Goal: Transaction & Acquisition: Purchase product/service

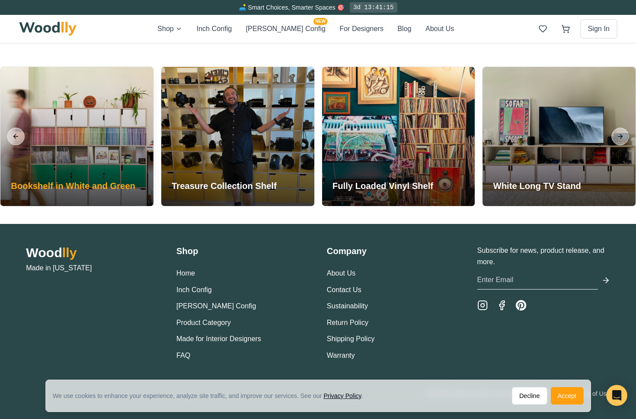
scroll to position [2086, 0]
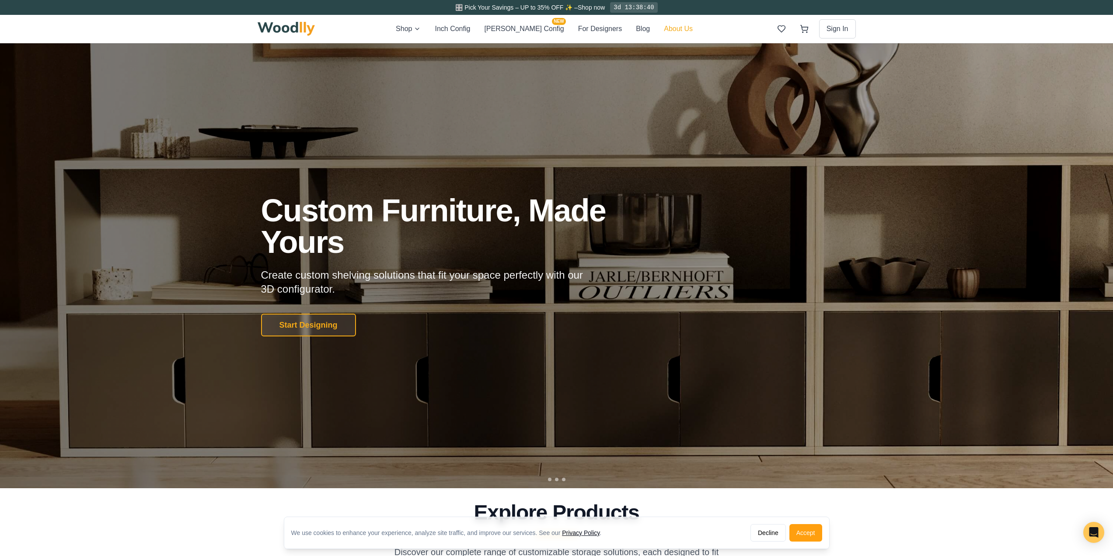
click at [636, 31] on button "About Us" at bounding box center [678, 28] width 29 height 11
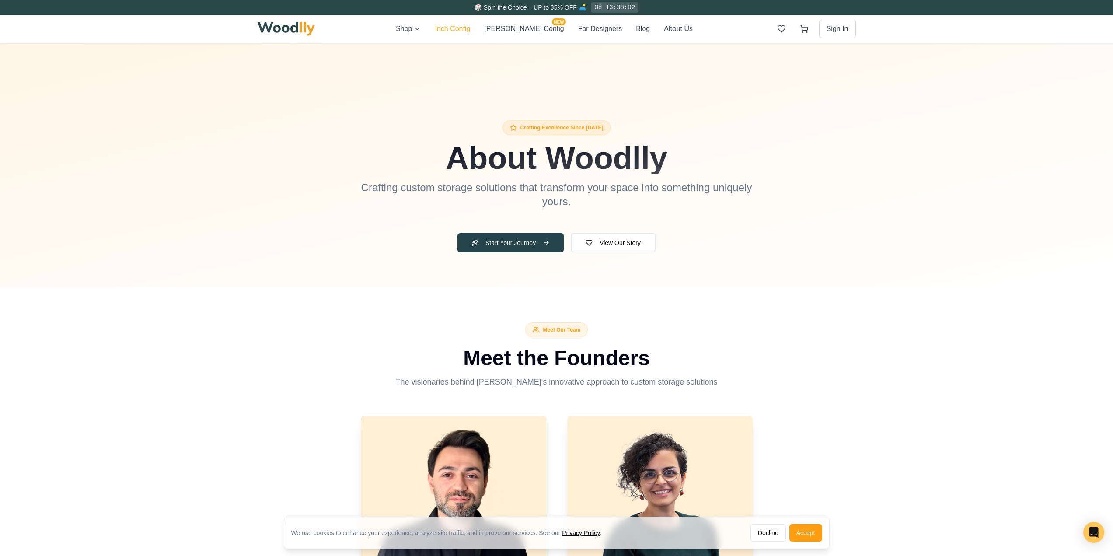
click at [465, 32] on button "Inch Config" at bounding box center [452, 29] width 35 height 10
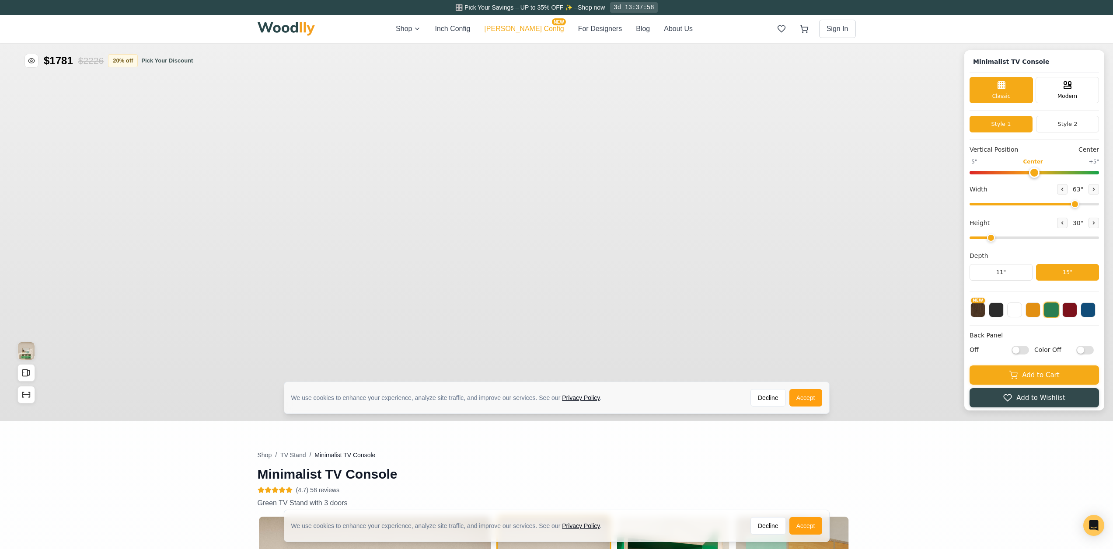
type input "63"
type input "2"
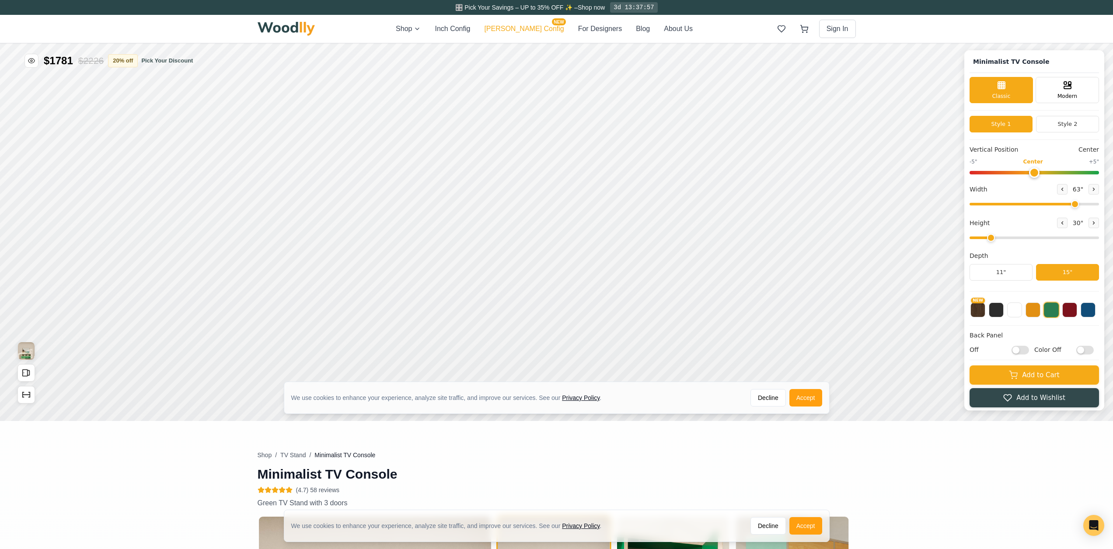
click at [517, 31] on button "Cella Config NEW" at bounding box center [524, 29] width 80 height 10
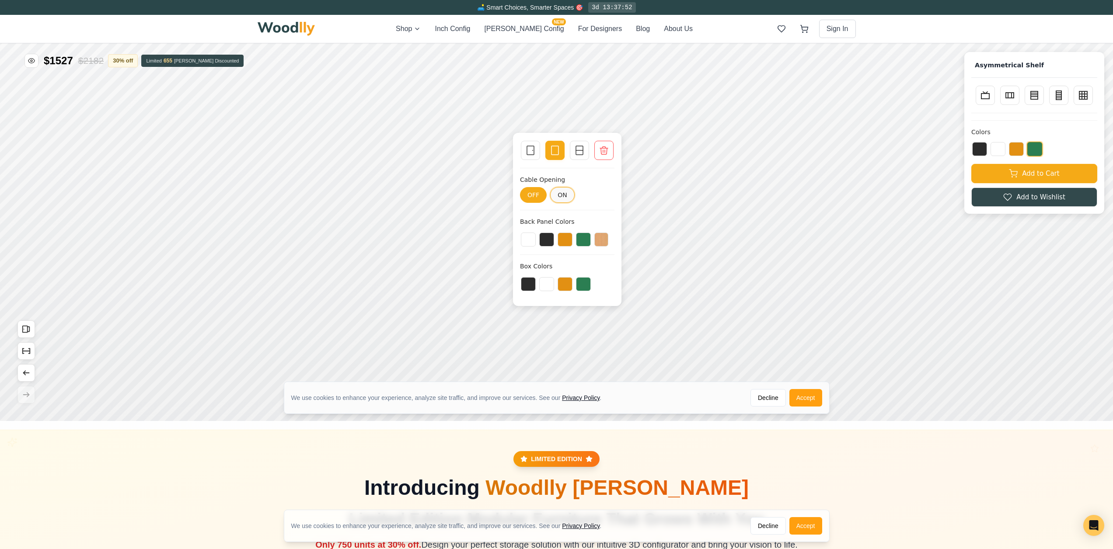
click at [555, 195] on button "ON" at bounding box center [562, 195] width 24 height 16
click at [532, 197] on button "OFF" at bounding box center [533, 195] width 27 height 16
click at [579, 150] on line at bounding box center [579, 150] width 7 height 0
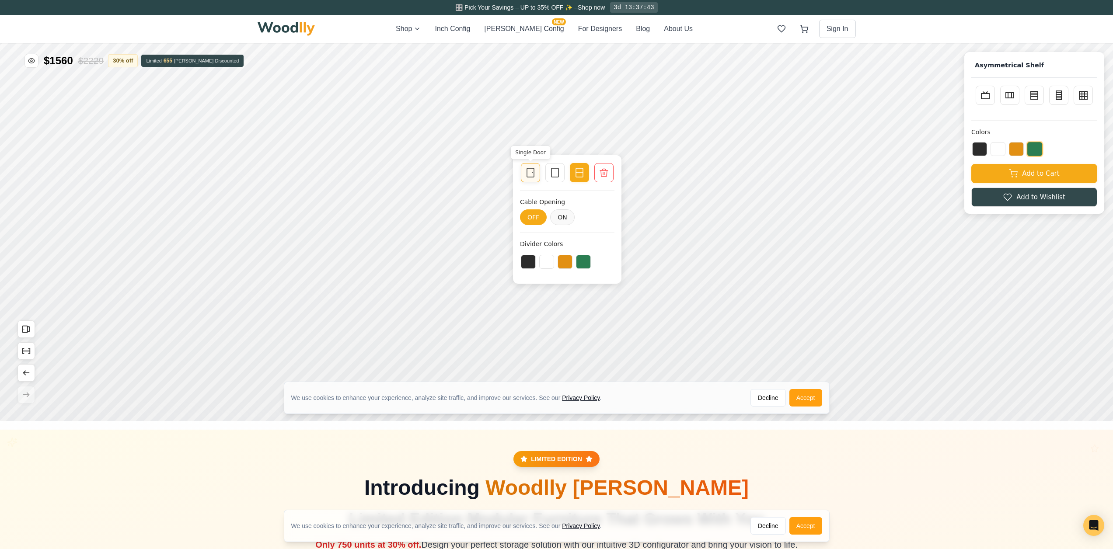
click at [533, 172] on rect at bounding box center [530, 172] width 7 height 9
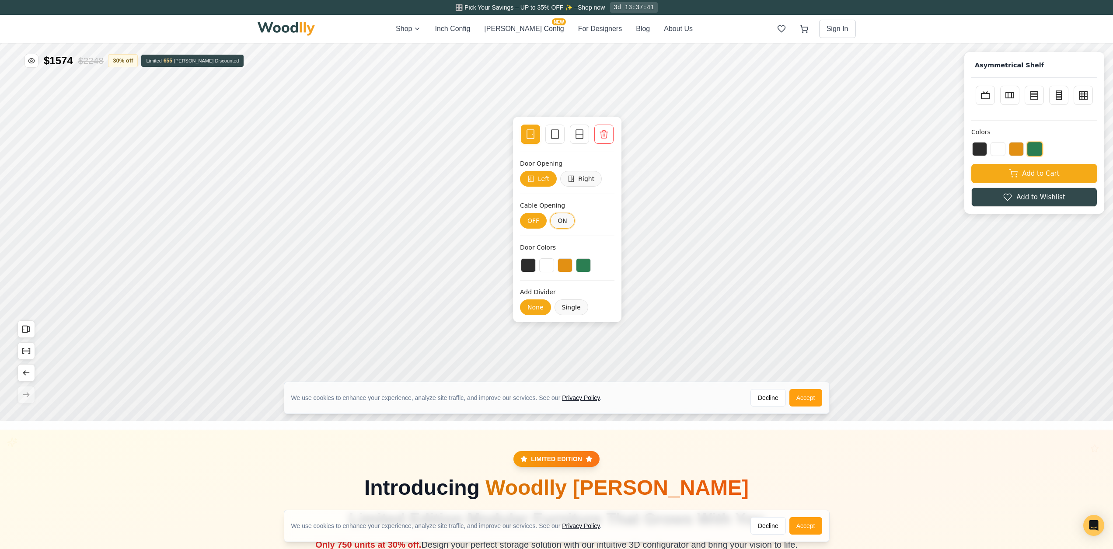
click at [557, 222] on button "ON" at bounding box center [562, 221] width 24 height 16
click at [530, 219] on button "OFF" at bounding box center [533, 221] width 27 height 16
click at [527, 266] on button at bounding box center [528, 264] width 15 height 14
click at [551, 263] on button at bounding box center [546, 264] width 15 height 14
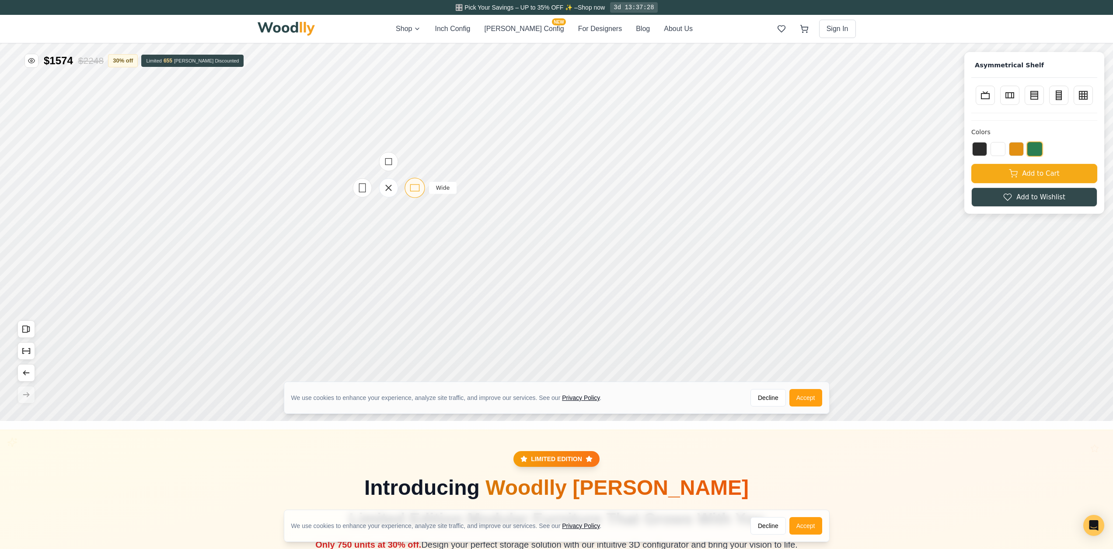
click at [410, 184] on rect at bounding box center [414, 187] width 9 height 7
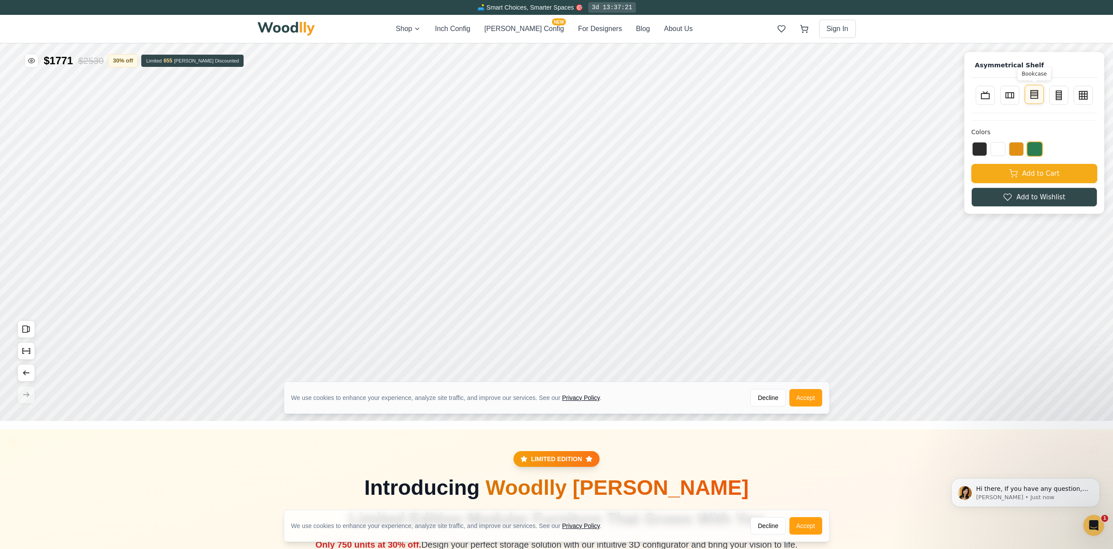
click at [636, 92] on icon at bounding box center [1034, 94] width 10 height 10
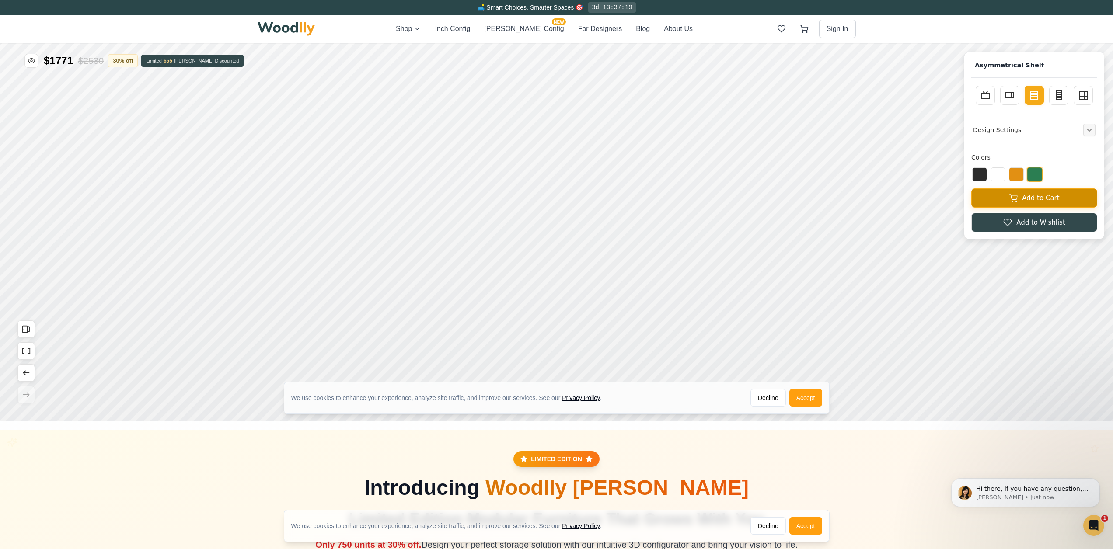
click at [636, 198] on button "Add to Cart" at bounding box center [1034, 197] width 126 height 19
